Goal: Download file/media

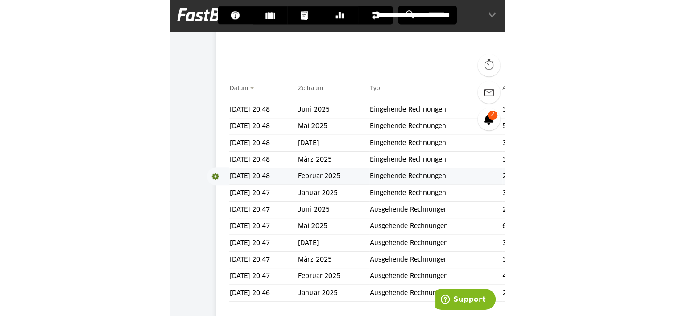
scroll to position [158, 0]
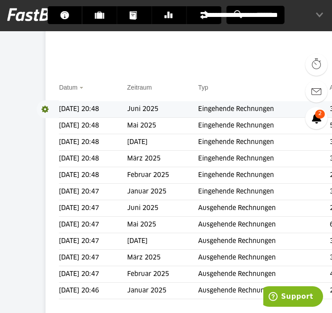
click at [45, 109] on span at bounding box center [48, 109] width 22 height 18
click at [52, 121] on link "Download" at bounding box center [61, 121] width 48 height 10
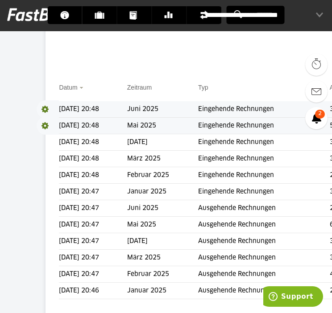
click at [44, 125] on span at bounding box center [48, 126] width 22 height 18
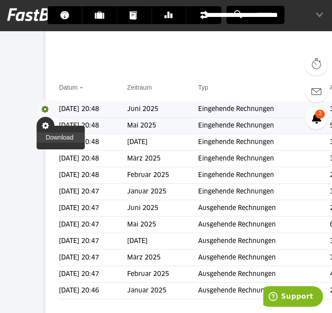
click at [55, 135] on link "Download" at bounding box center [61, 137] width 48 height 10
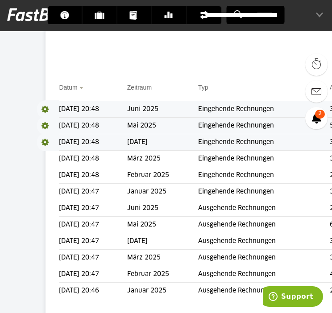
click at [45, 141] on span at bounding box center [48, 142] width 22 height 18
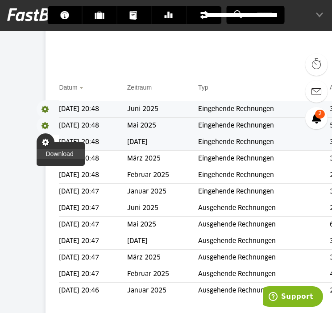
click at [60, 152] on link "Download" at bounding box center [61, 154] width 48 height 10
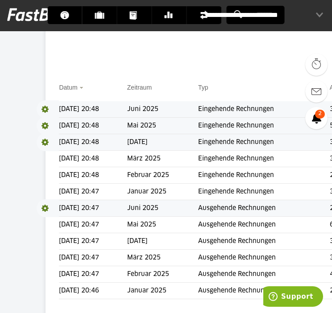
click at [46, 207] on span at bounding box center [48, 208] width 22 height 18
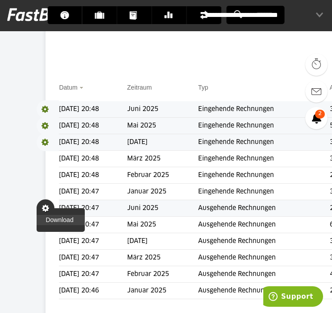
click at [50, 218] on link "Download" at bounding box center [61, 220] width 48 height 10
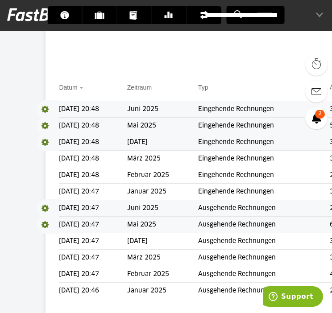
click at [47, 222] on span at bounding box center [48, 225] width 22 height 18
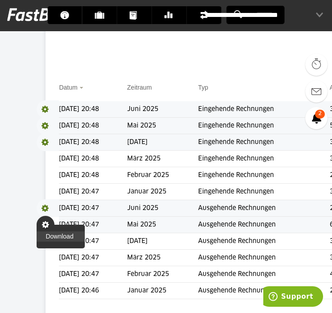
click at [57, 234] on link "Download" at bounding box center [61, 237] width 48 height 10
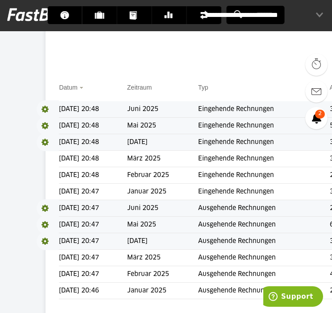
click at [45, 239] on span at bounding box center [48, 241] width 22 height 18
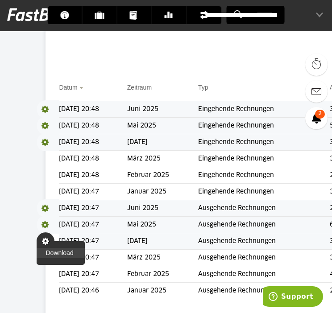
click at [59, 251] on link "Download" at bounding box center [61, 253] width 48 height 10
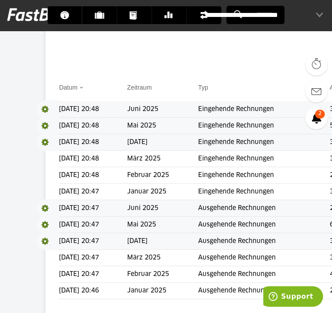
click at [100, 87] on th "Datum" at bounding box center [93, 92] width 68 height 19
click at [79, 109] on td "[DATE] 20:48" at bounding box center [93, 109] width 68 height 17
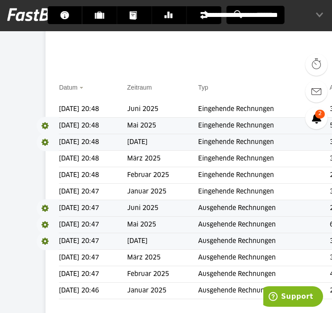
click at [47, 108] on span "Download" at bounding box center [48, 109] width 22 height 18
click at [52, 120] on link "Download" at bounding box center [61, 121] width 48 height 10
click at [42, 127] on span "Download" at bounding box center [48, 126] width 22 height 18
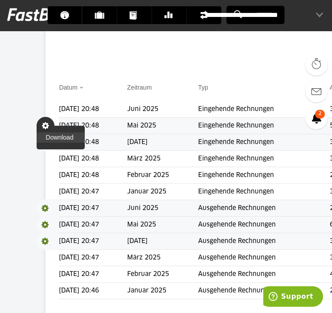
click at [52, 137] on link "Download" at bounding box center [61, 137] width 48 height 10
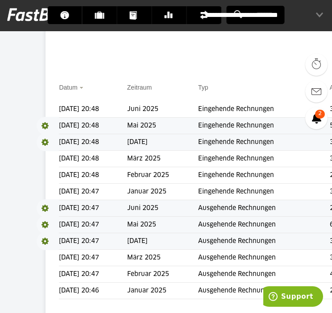
click at [45, 143] on span "Download" at bounding box center [48, 142] width 22 height 18
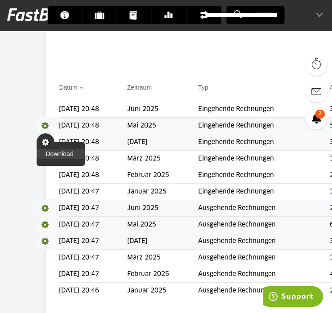
click at [51, 153] on link "Download" at bounding box center [61, 154] width 48 height 10
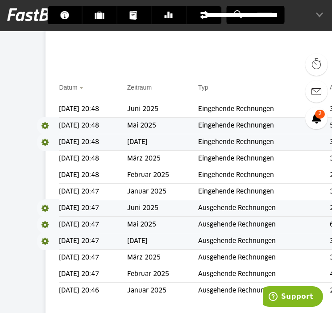
click at [104, 63] on div "DATEV XML Export Belege exportieren" at bounding box center [228, 24] width 339 height 90
click at [46, 207] on span "Download" at bounding box center [48, 208] width 22 height 18
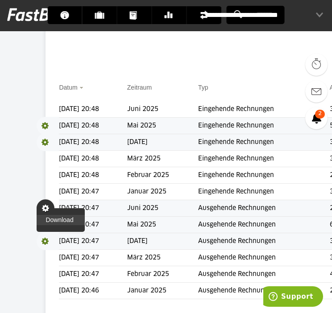
click at [51, 221] on link "Download" at bounding box center [61, 220] width 48 height 10
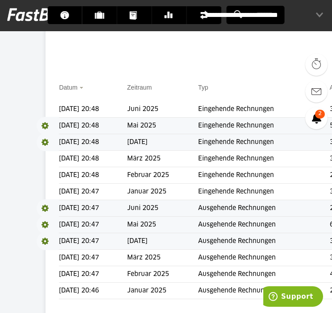
click at [46, 238] on span "Download" at bounding box center [48, 241] width 22 height 18
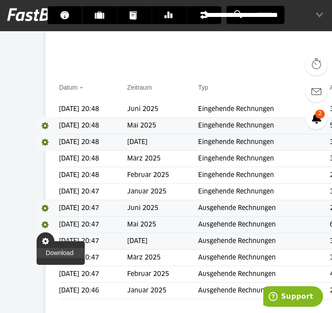
click at [54, 254] on link "Download" at bounding box center [61, 253] width 48 height 10
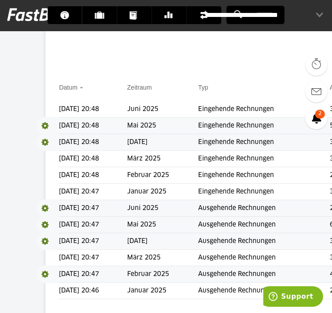
click at [46, 274] on span at bounding box center [48, 274] width 22 height 18
click at [51, 284] on link "Download" at bounding box center [61, 286] width 48 height 10
